Goal: Information Seeking & Learning: Learn about a topic

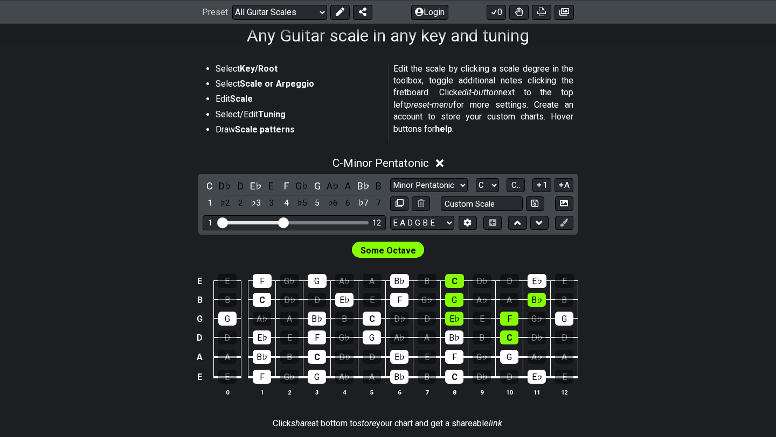
scroll to position [182, 0]
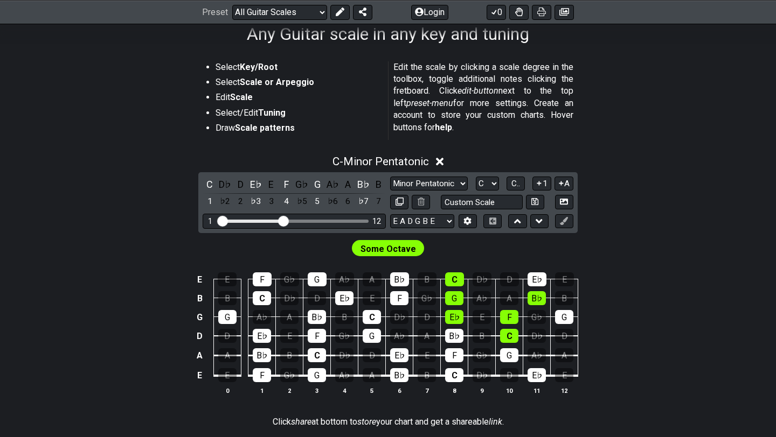
click at [444, 156] on icon at bounding box center [440, 161] width 8 height 11
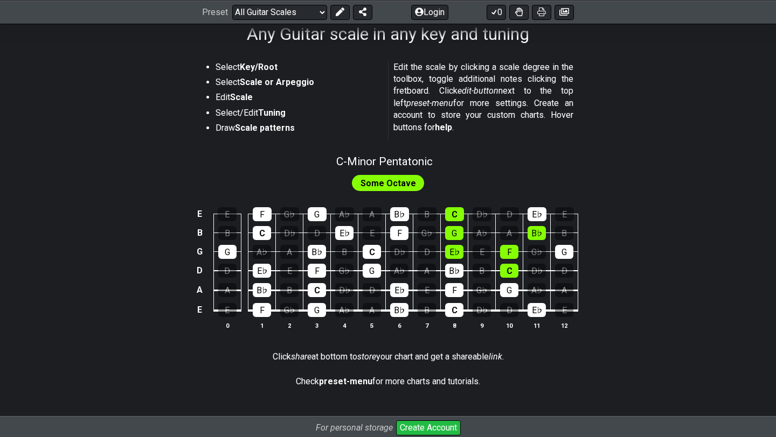
click at [379, 182] on span "Some Octave" at bounding box center [387, 184] width 55 height 16
click at [379, 163] on span "C - Minor Pentatonic" at bounding box center [384, 161] width 96 height 13
select select "C"
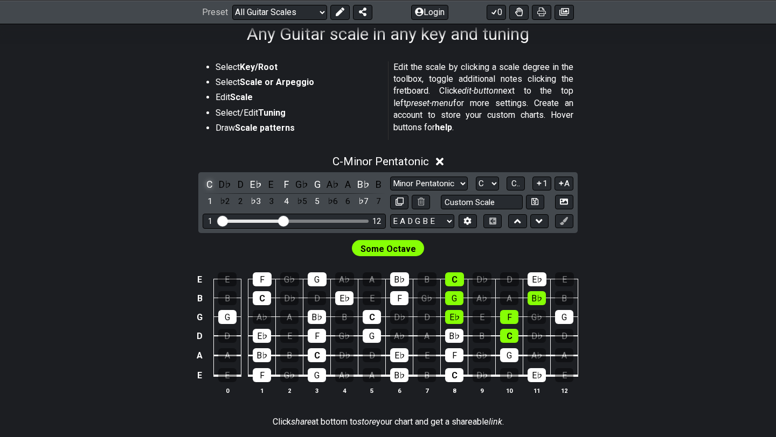
click at [206, 182] on div "C" at bounding box center [210, 184] width 14 height 15
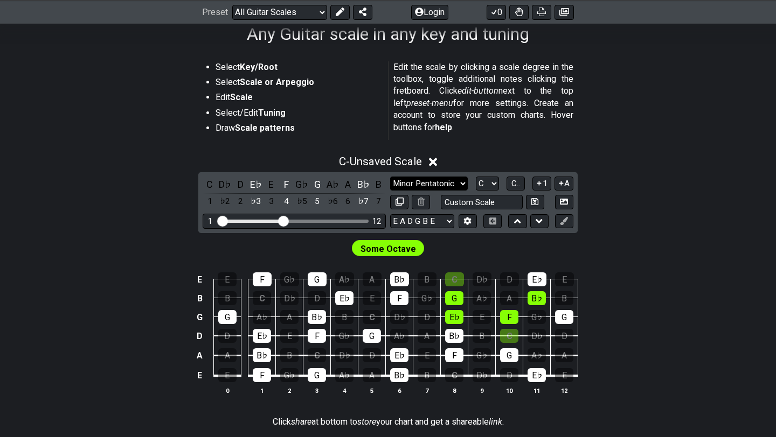
click at [425, 179] on select "Minor Pentatonic Root Minor Pentatonic Major Pentatonic Minor Blues Major Blues…" at bounding box center [429, 184] width 78 height 15
select select "Major / [PERSON_NAME]"
click at [390, 177] on select "Minor Pentatonic Root Minor Pentatonic Major Pentatonic Minor Blues Major Blues…" at bounding box center [429, 184] width 78 height 15
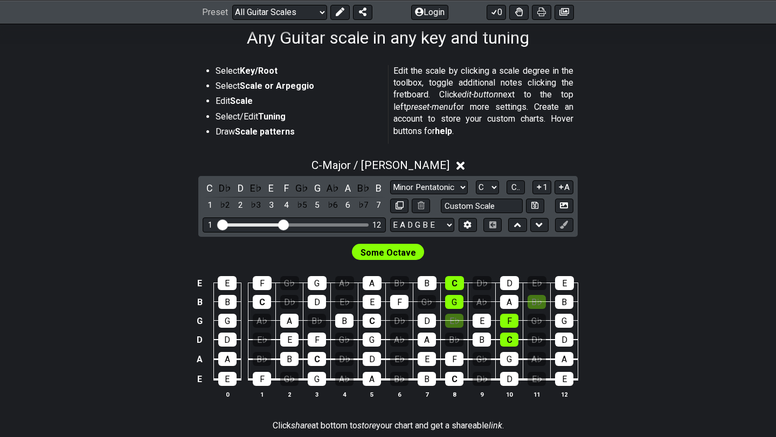
scroll to position [167, 0]
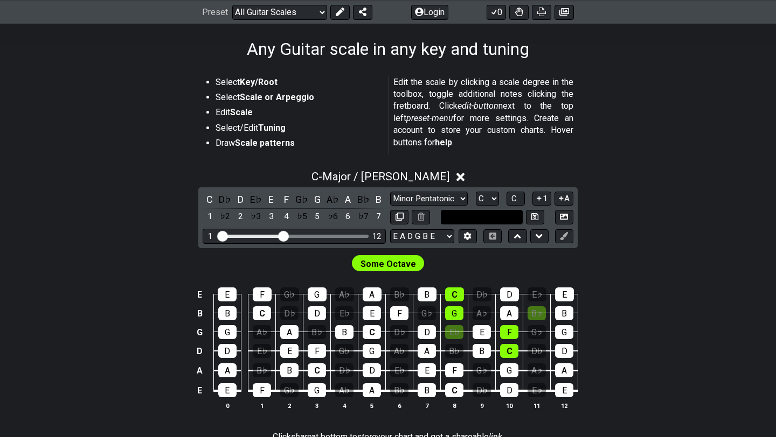
click at [510, 210] on input "text" at bounding box center [482, 217] width 82 height 15
type input "Custom Scale"
click at [690, 208] on div "C - Major / Ionian C D♭ D E♭ E F G♭ G A♭ A B♭ B 1 ♭2 2 ♭3 3 4 ♭5 5 ♭6 6 ♭7 7 Mi…" at bounding box center [388, 295] width 776 height 262
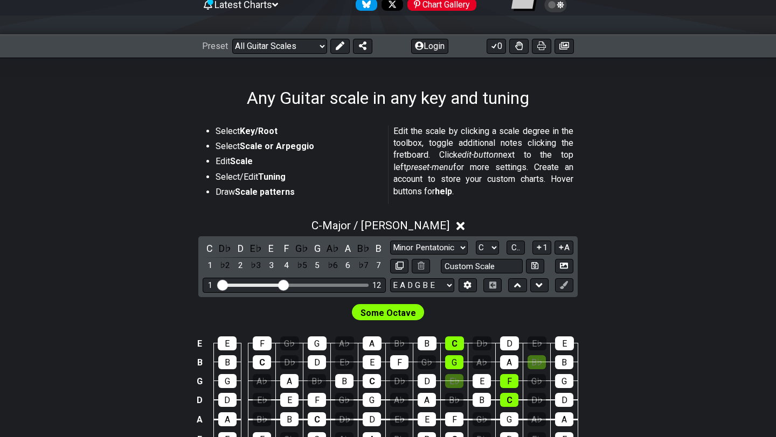
scroll to position [91, 0]
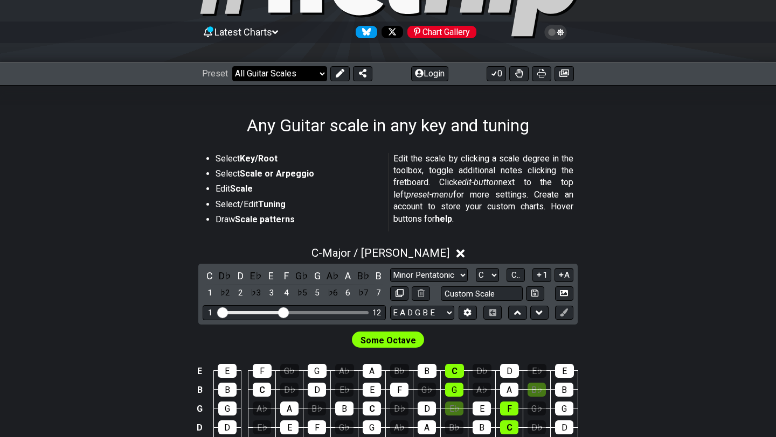
click at [307, 76] on select "Welcome to #fretflip! Initial Preset Custom Preset Minor Pentatonic Major Penta…" at bounding box center [279, 73] width 95 height 15
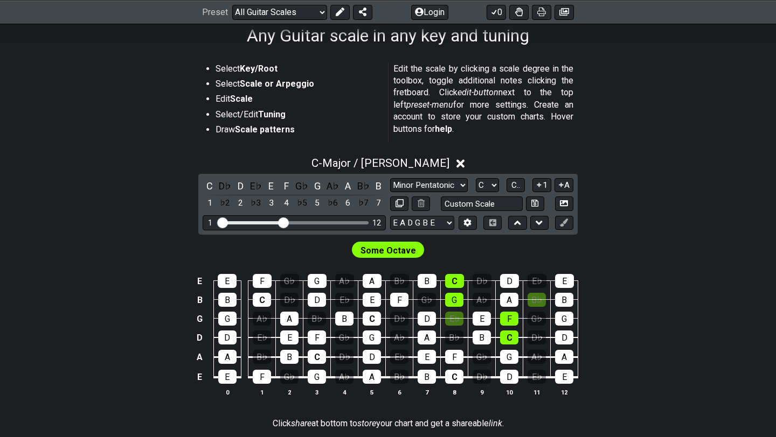
scroll to position [183, 0]
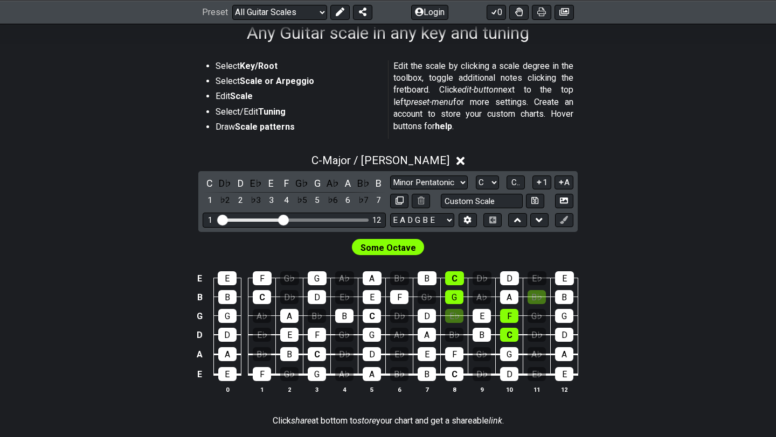
click at [405, 253] on span "Some Octave" at bounding box center [387, 248] width 55 height 16
click at [404, 247] on span "Some Octave" at bounding box center [387, 248] width 55 height 16
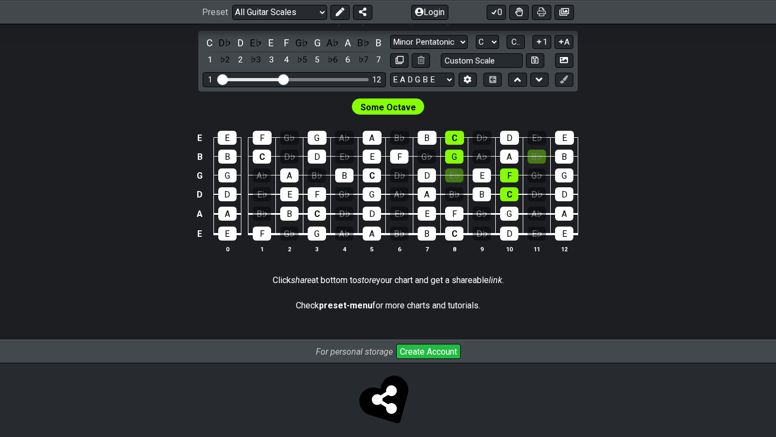
scroll to position [332, 0]
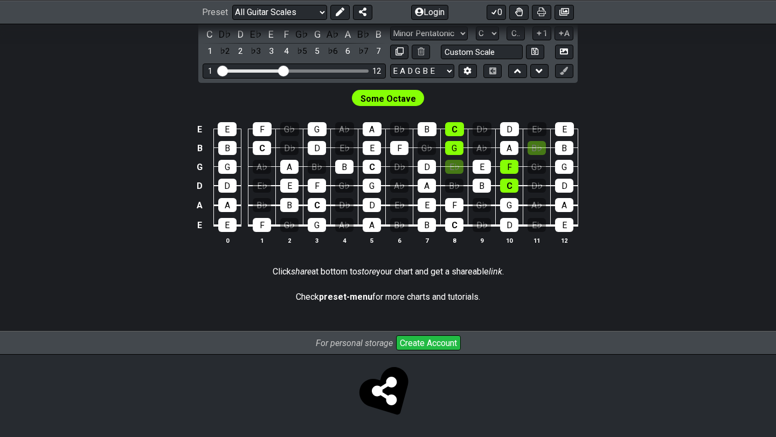
click at [327, 95] on div "Some Octave" at bounding box center [388, 96] width 776 height 26
